Goal: Task Accomplishment & Management: Manage account settings

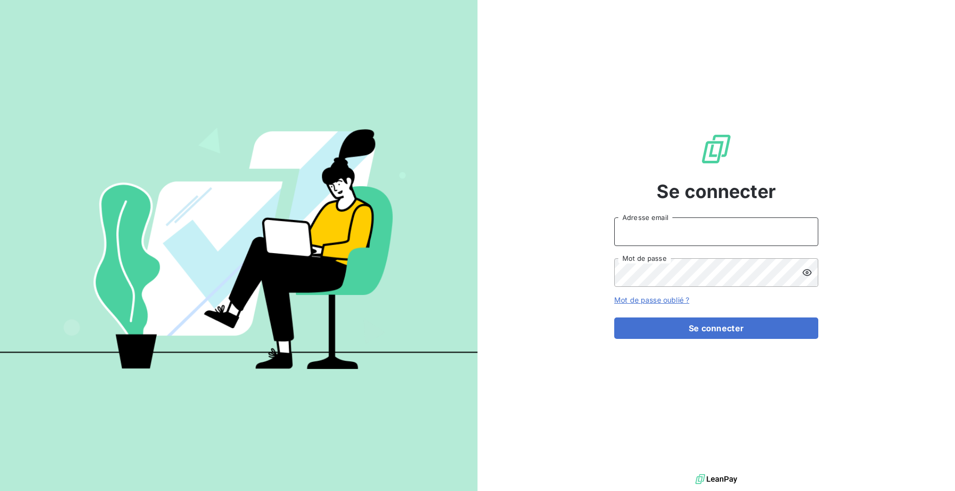
click at [766, 235] on input "Adresse email" at bounding box center [716, 231] width 204 height 29
type input "[EMAIL_ADDRESS][DOMAIN_NAME]"
click at [808, 272] on icon at bounding box center [806, 272] width 9 height 7
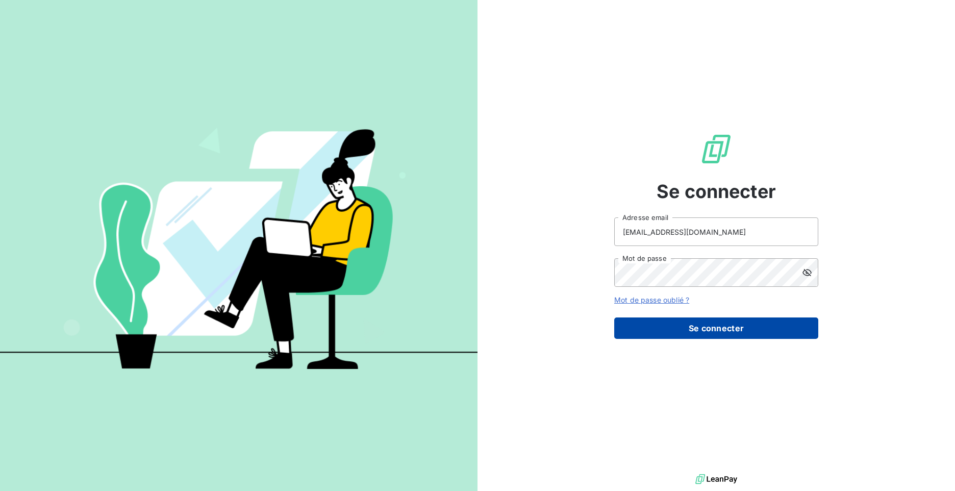
click at [705, 329] on button "Se connecter" at bounding box center [716, 327] width 204 height 21
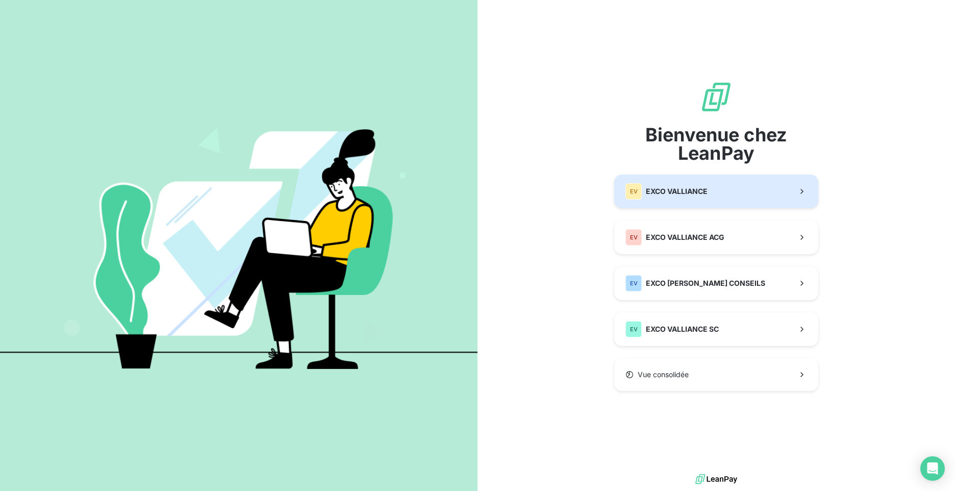
click at [685, 200] on button "EV EXCO VALLIANCE" at bounding box center [716, 191] width 204 height 34
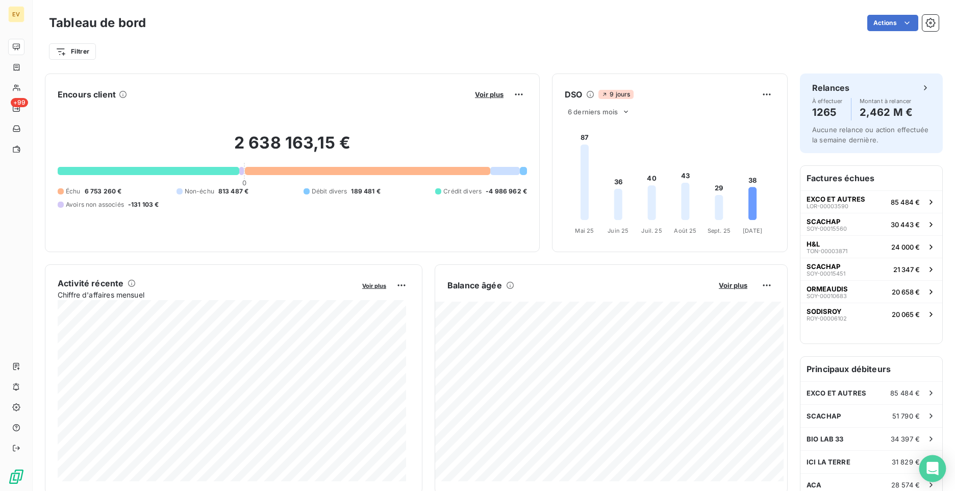
click at [929, 466] on icon "Open Intercom Messenger" at bounding box center [932, 468] width 12 height 13
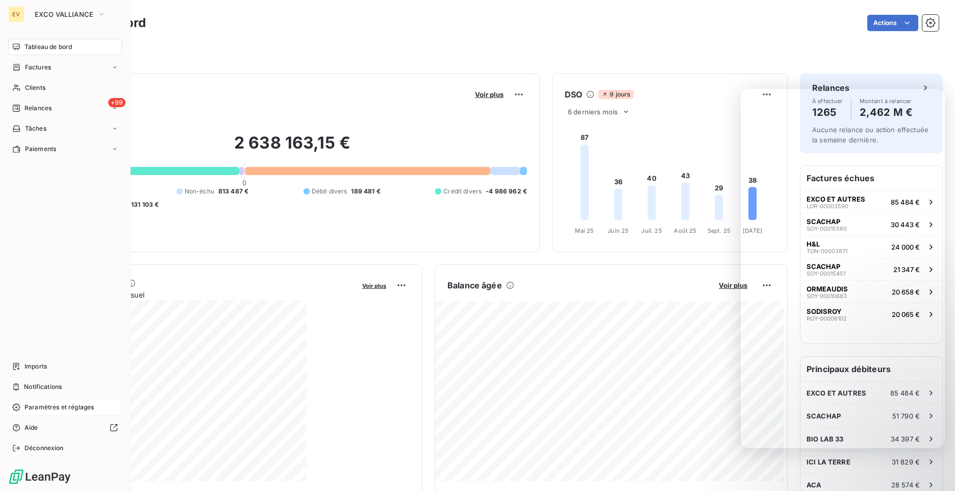
click at [78, 411] on span "Paramètres et réglages" at bounding box center [58, 407] width 69 height 9
